Goal: Use online tool/utility: Use online tool/utility

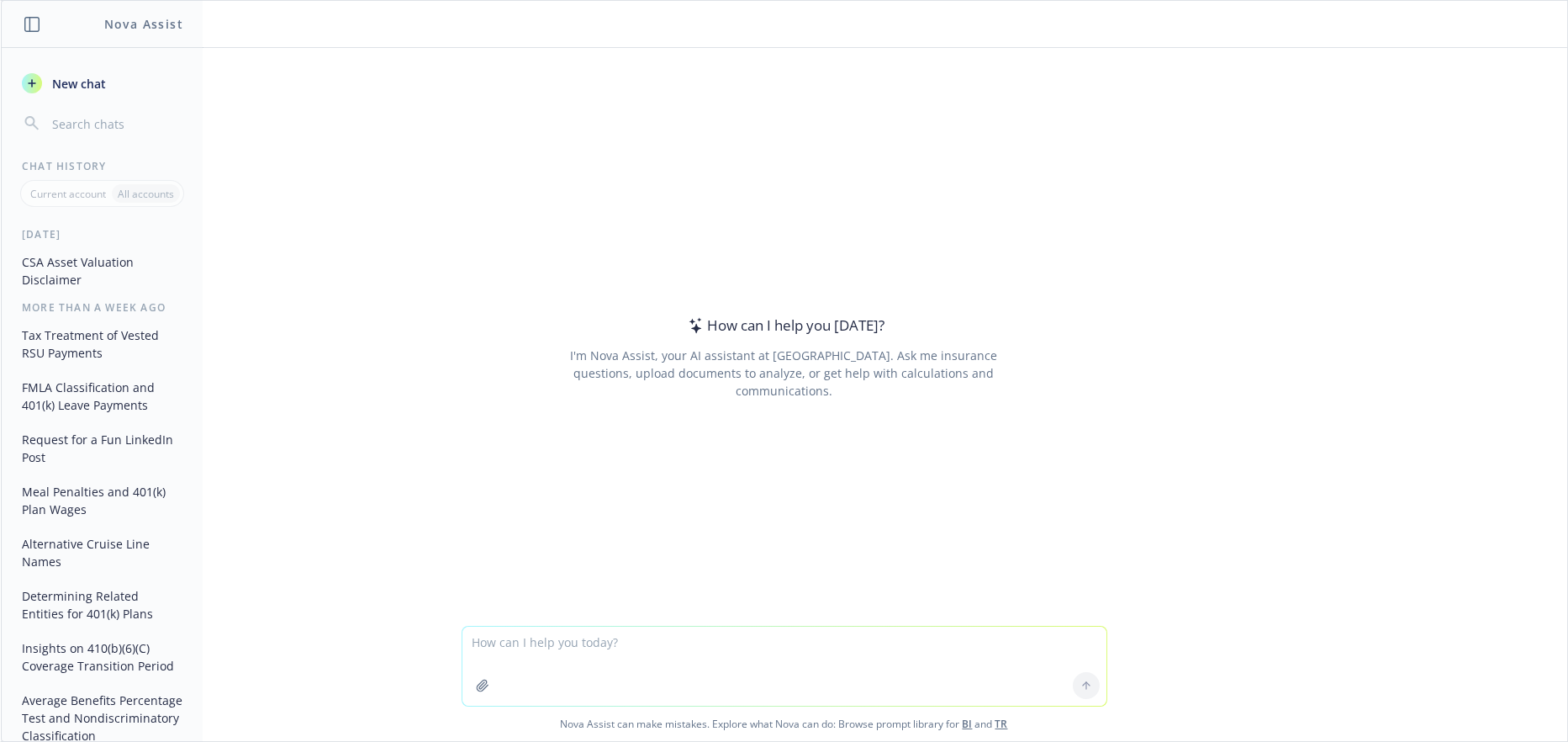
click at [467, 641] on textarea at bounding box center [784, 666] width 644 height 79
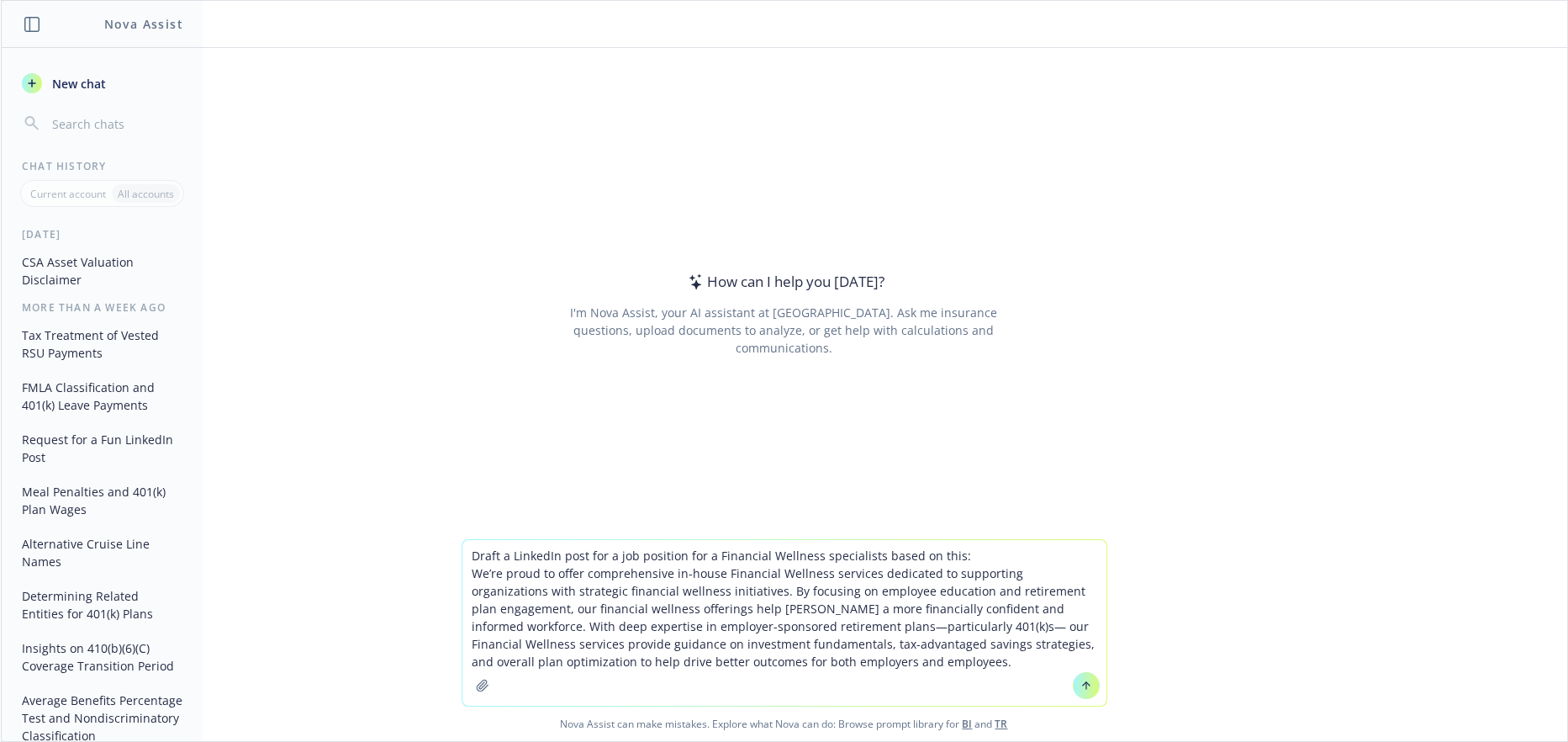
type textarea "Draft a LinkedIn post for a job position for a Financial Wellness specialists b…"
click at [1080, 683] on icon at bounding box center [1085, 685] width 11 height 11
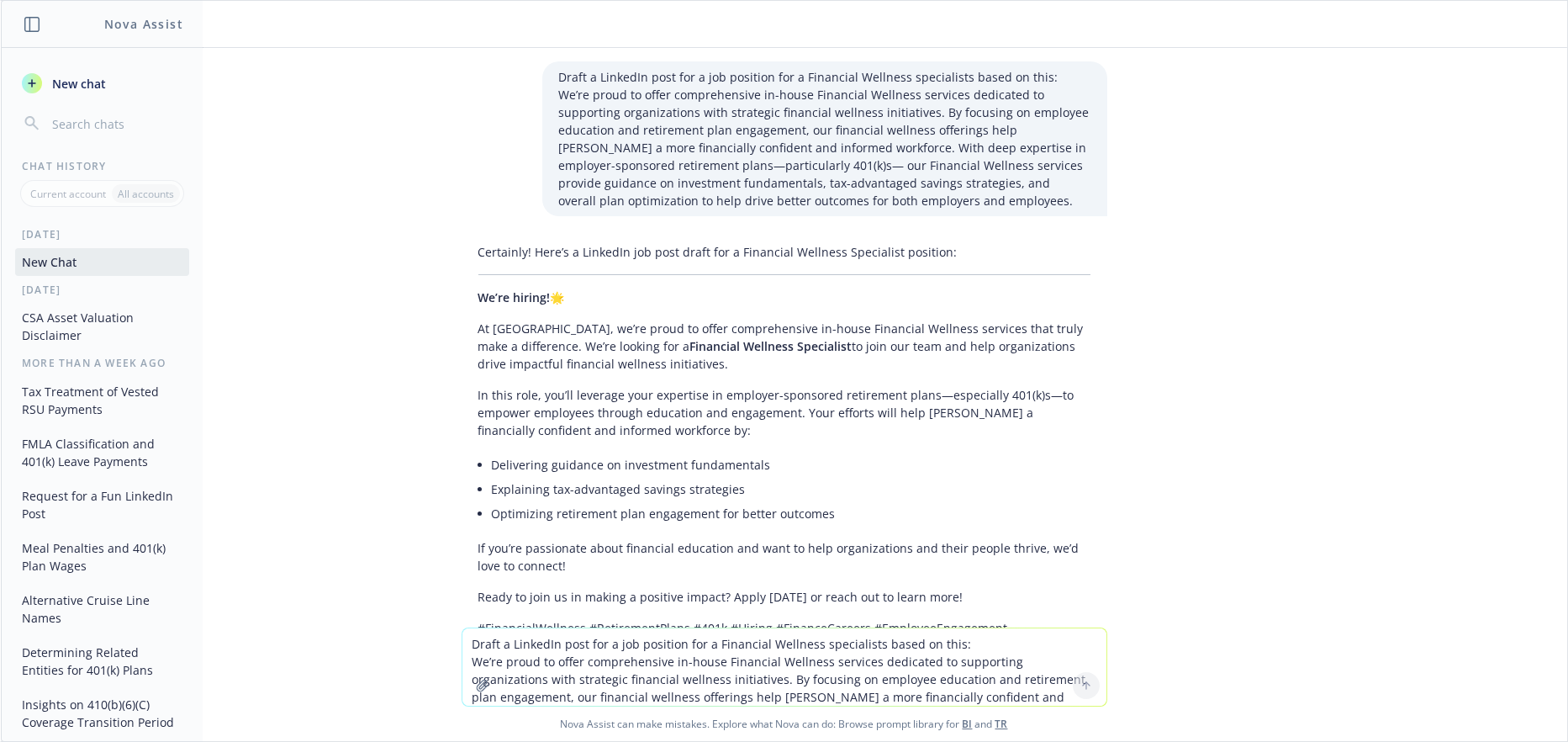
scroll to position [118, 0]
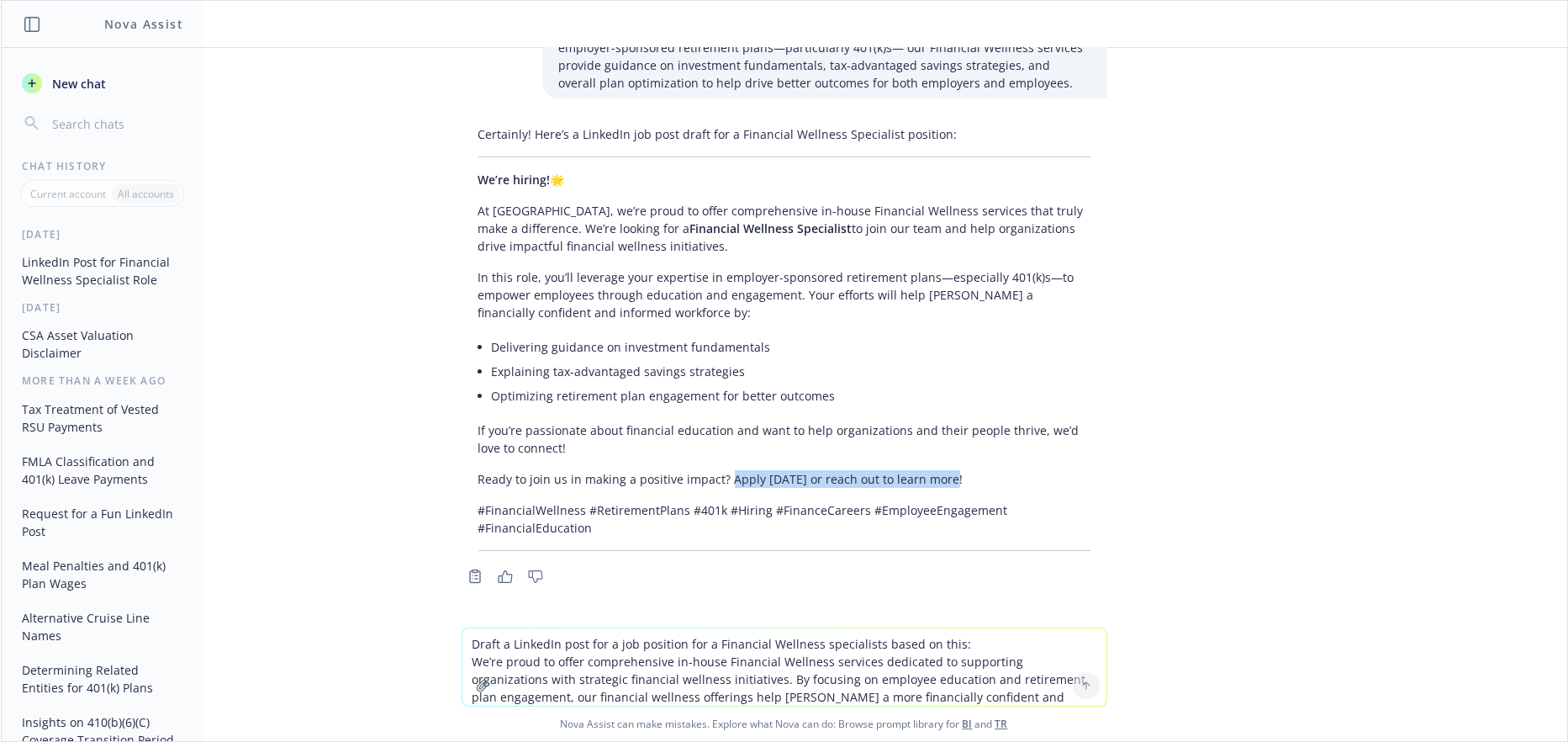
drag, startPoint x: 714, startPoint y: 474, endPoint x: 929, endPoint y: 478, distance: 215.0
click at [929, 478] on p "Ready to join us in making a positive impact? Apply [DATE] or reach out to lear…" at bounding box center [784, 479] width 612 height 18
click at [425, 161] on div "Draft a LinkedIn post for a job position for a Financial Wellness specialists b…" at bounding box center [784, 337] width 1566 height 579
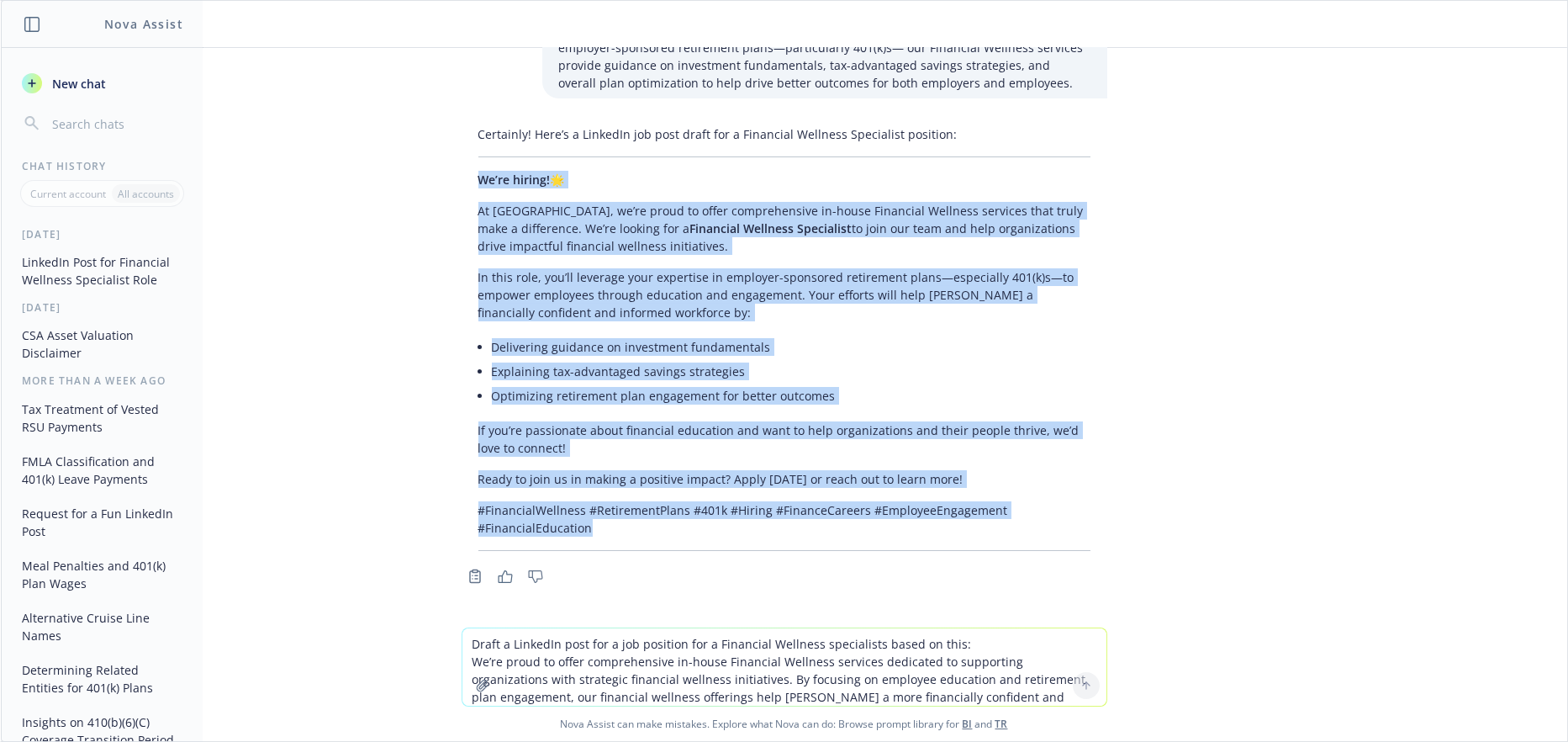
drag, startPoint x: 465, startPoint y: 176, endPoint x: 813, endPoint y: 525, distance: 492.9
click at [813, 525] on div "Certainly! Here’s a LinkedIn job post draft for a Financial Wellness Specialist…" at bounding box center [784, 338] width 646 height 439
copy div "We’re hiring! 🌟 At [GEOGRAPHIC_DATA], we’re proud to offer comprehensive in-hou…"
